Goal: Check status: Check status

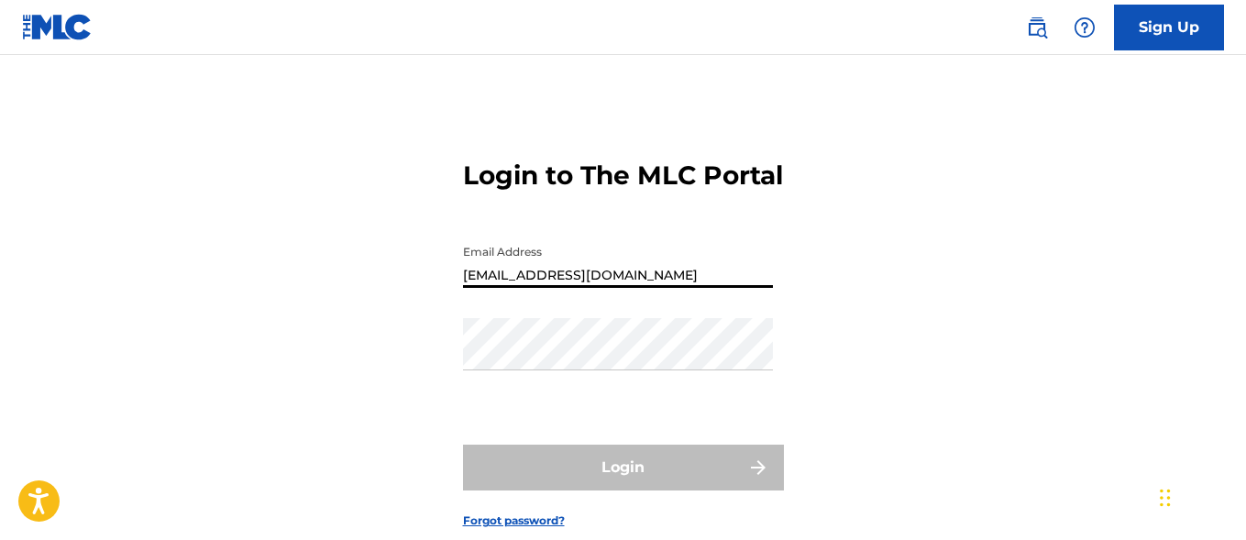
type input "[EMAIL_ADDRESS][DOMAIN_NAME]"
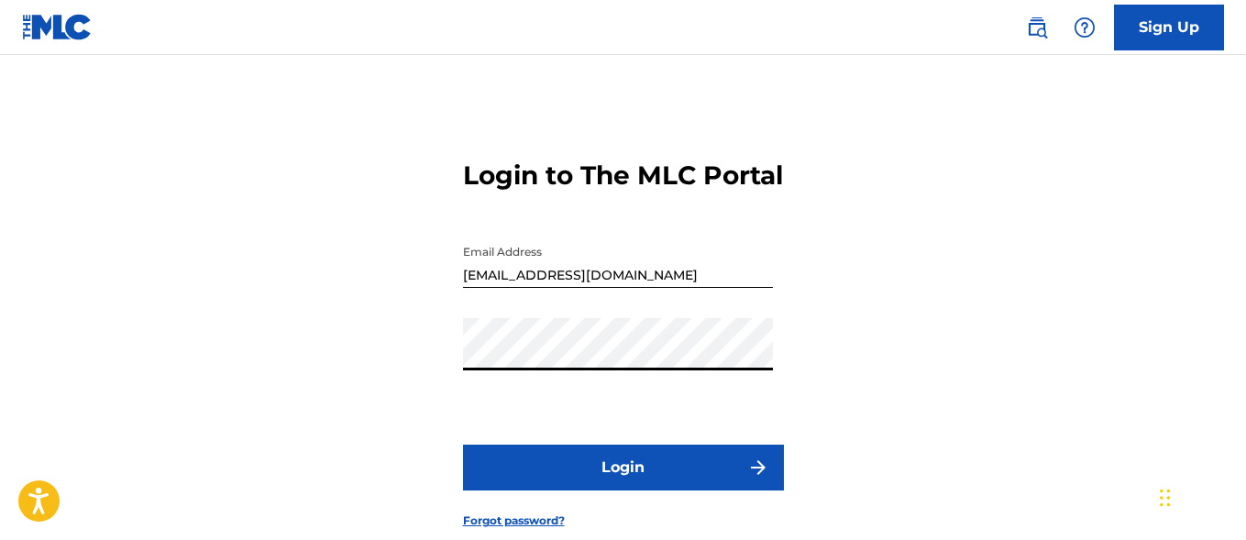
click at [623, 491] on button "Login" at bounding box center [623, 468] width 321 height 46
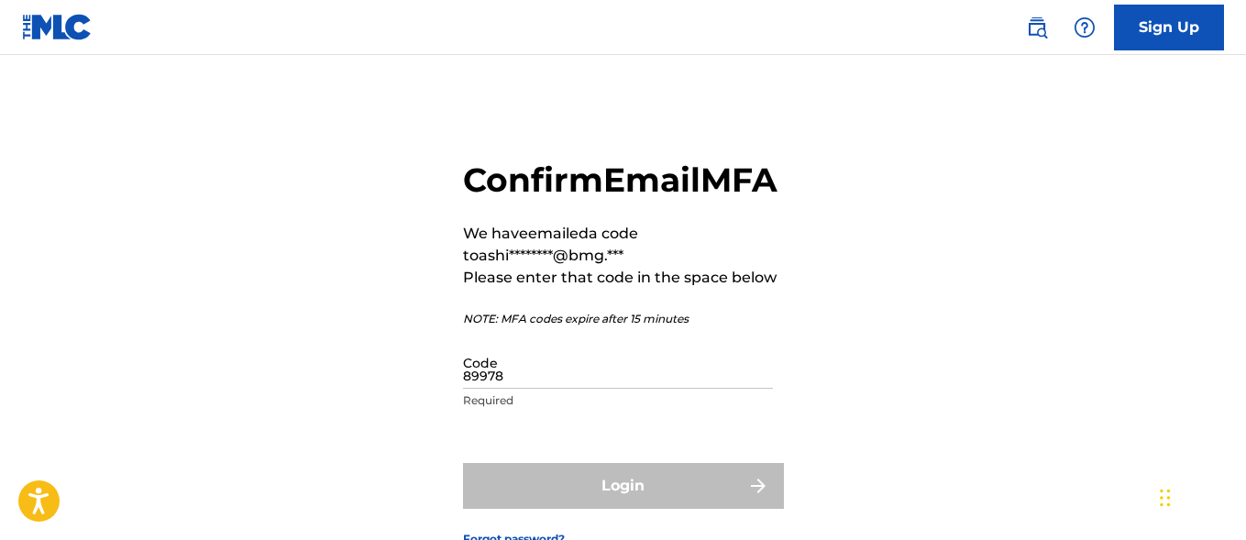
type input "899783"
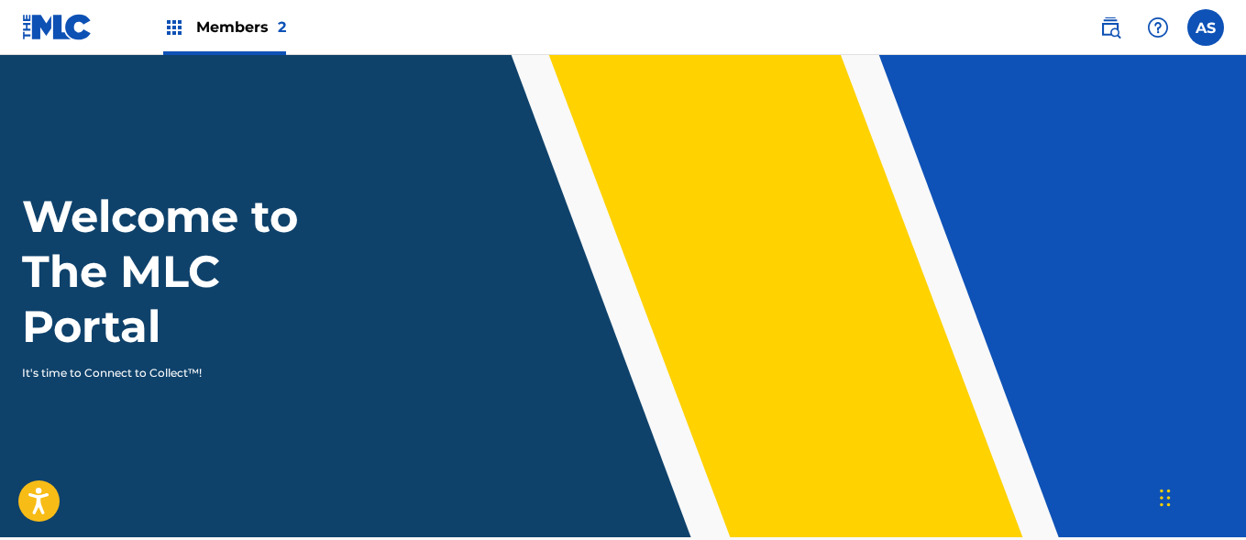
click at [174, 28] on img at bounding box center [174, 28] width 22 height 22
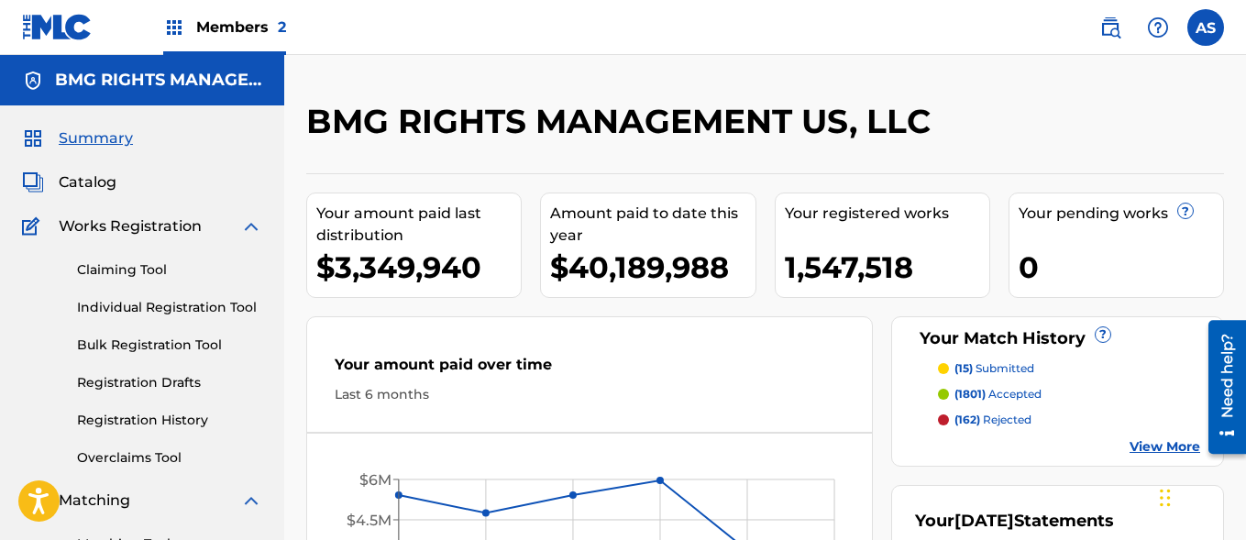
scroll to position [398, 0]
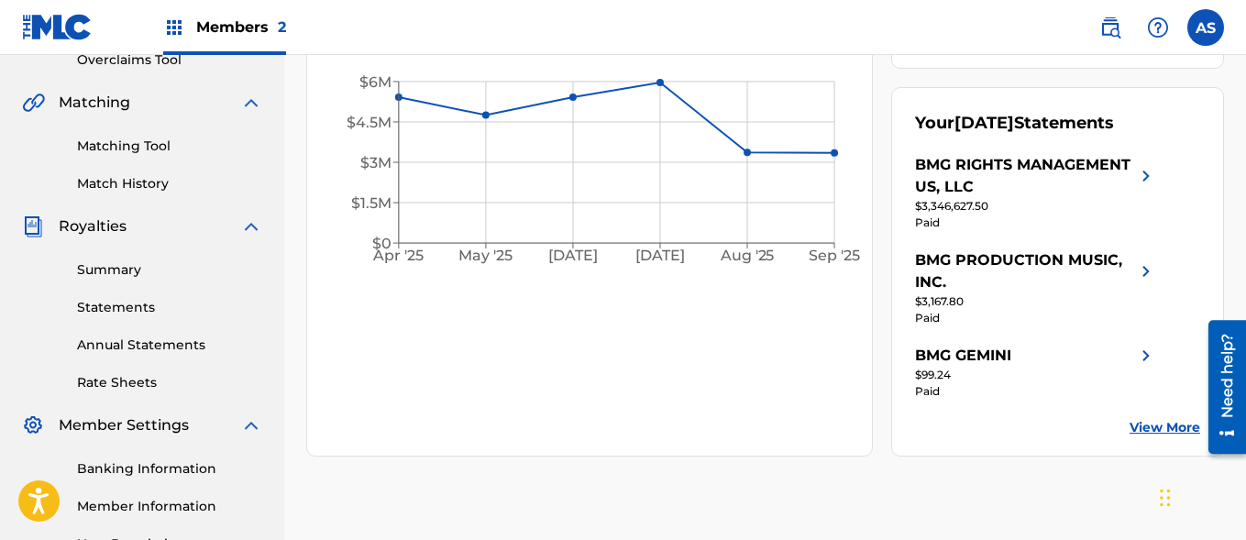
click at [170, 270] on link "Summary" at bounding box center [169, 269] width 185 height 19
